Goal: Navigation & Orientation: Find specific page/section

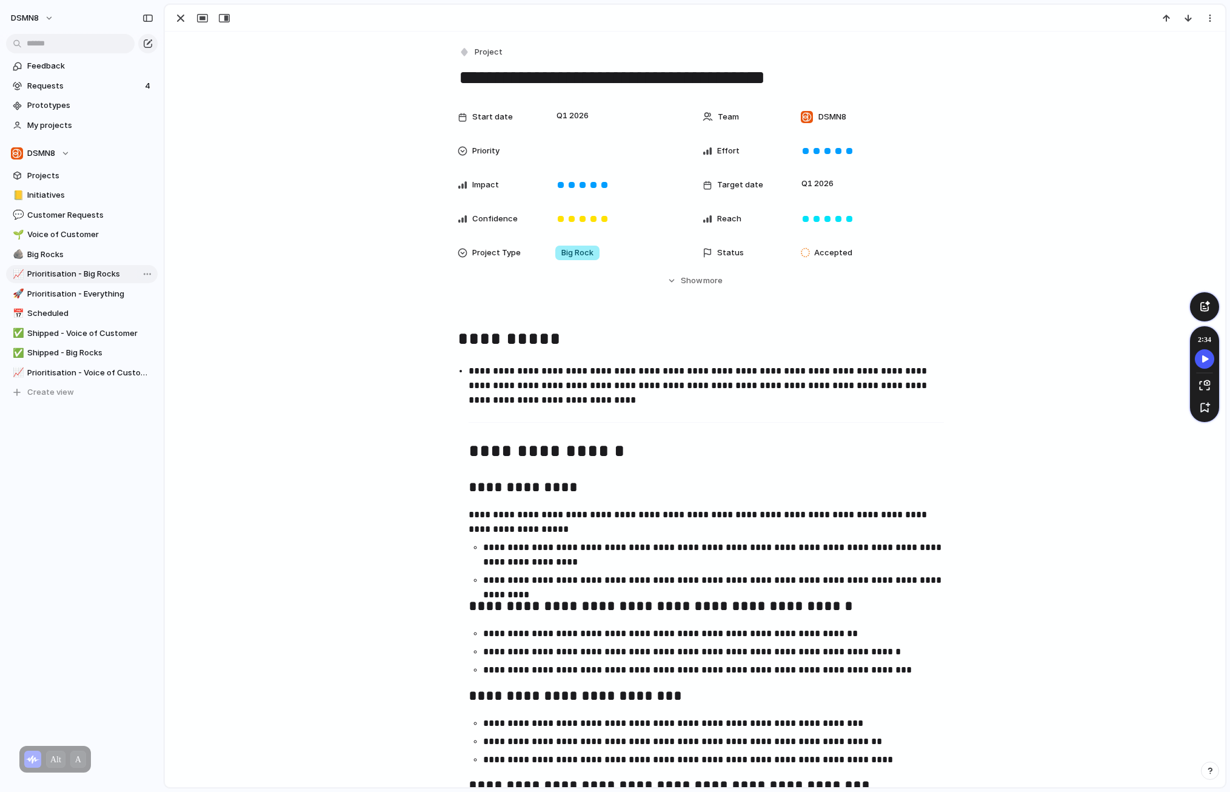
click at [88, 273] on span "Prioritisation - Big Rocks" at bounding box center [90, 274] width 126 height 12
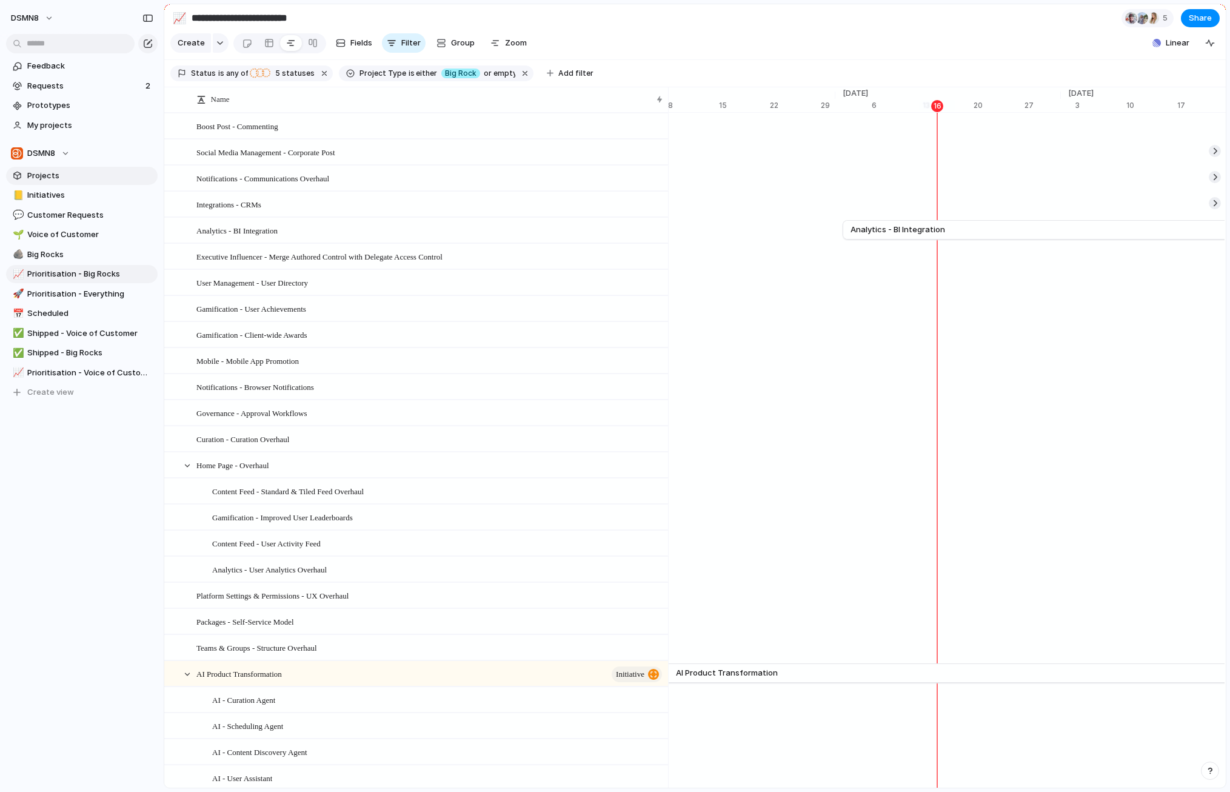
click at [59, 180] on span "Projects" at bounding box center [90, 176] width 126 height 12
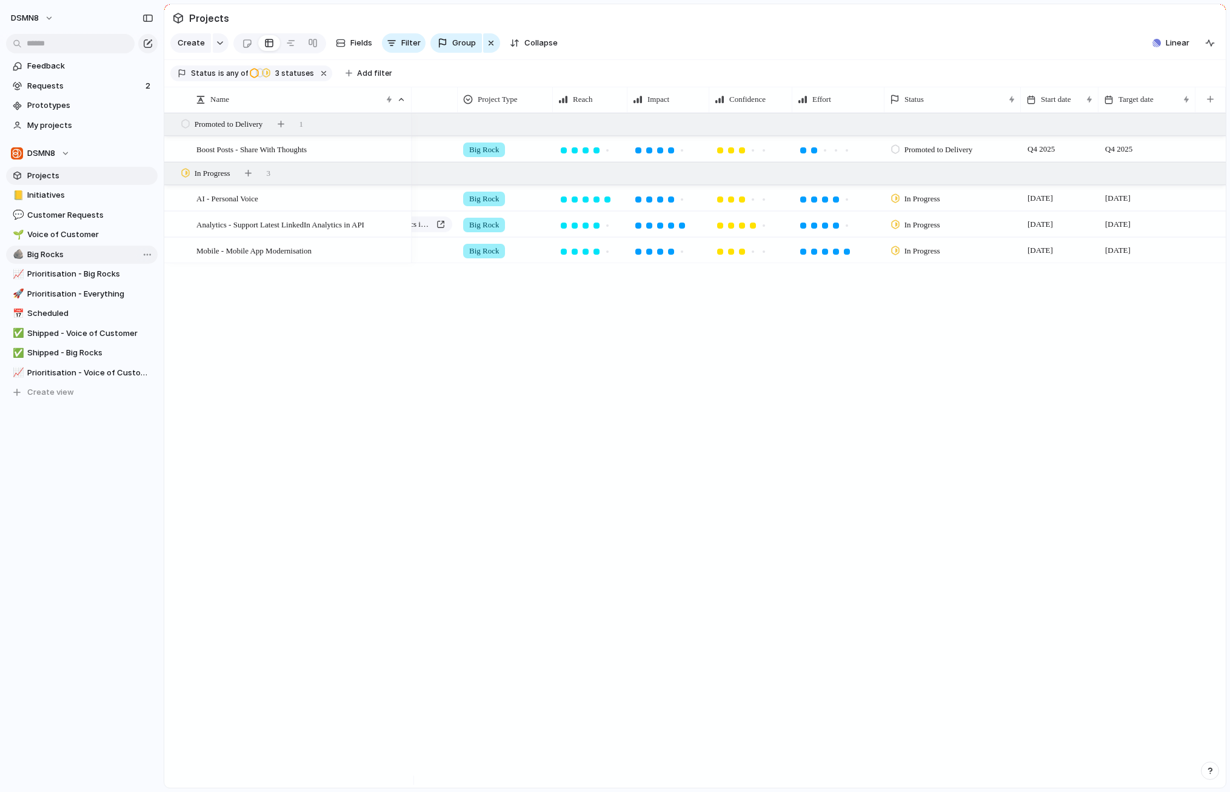
click at [76, 258] on span "Big Rocks" at bounding box center [90, 255] width 126 height 12
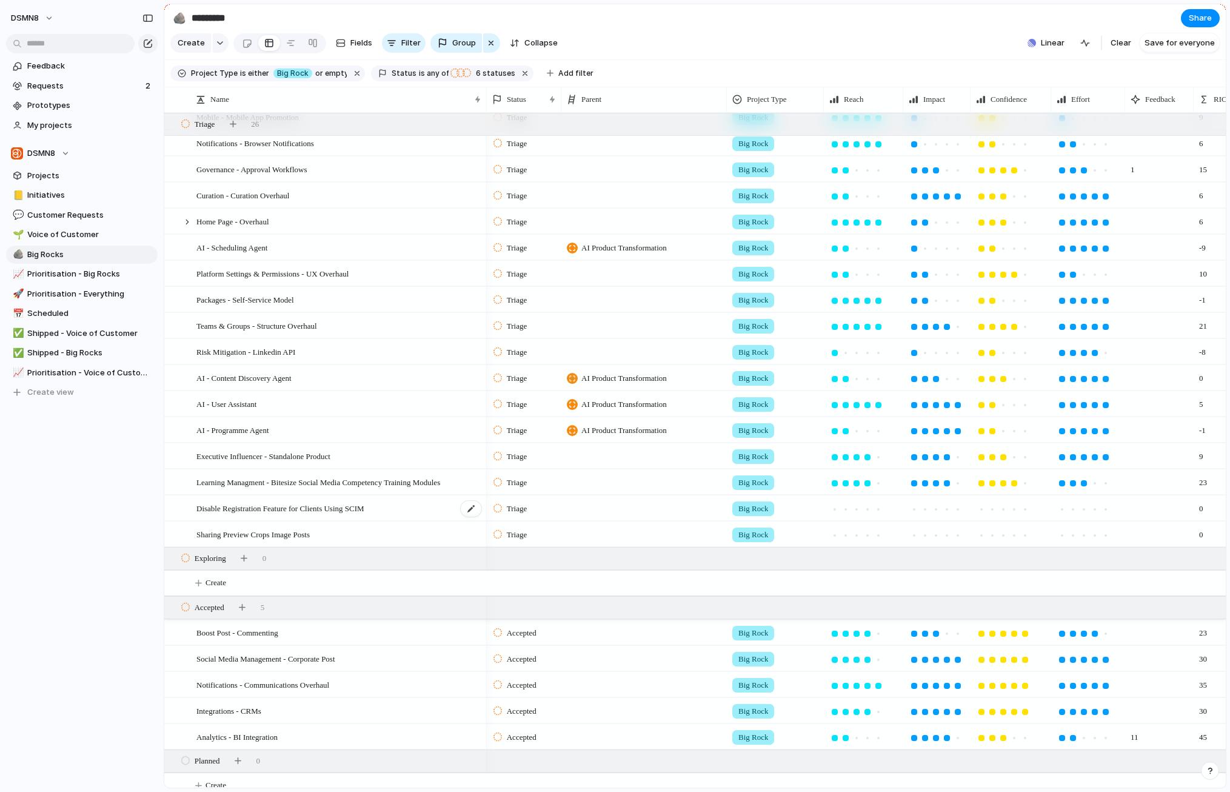
scroll to position [156, 0]
